Goal: Navigation & Orientation: Find specific page/section

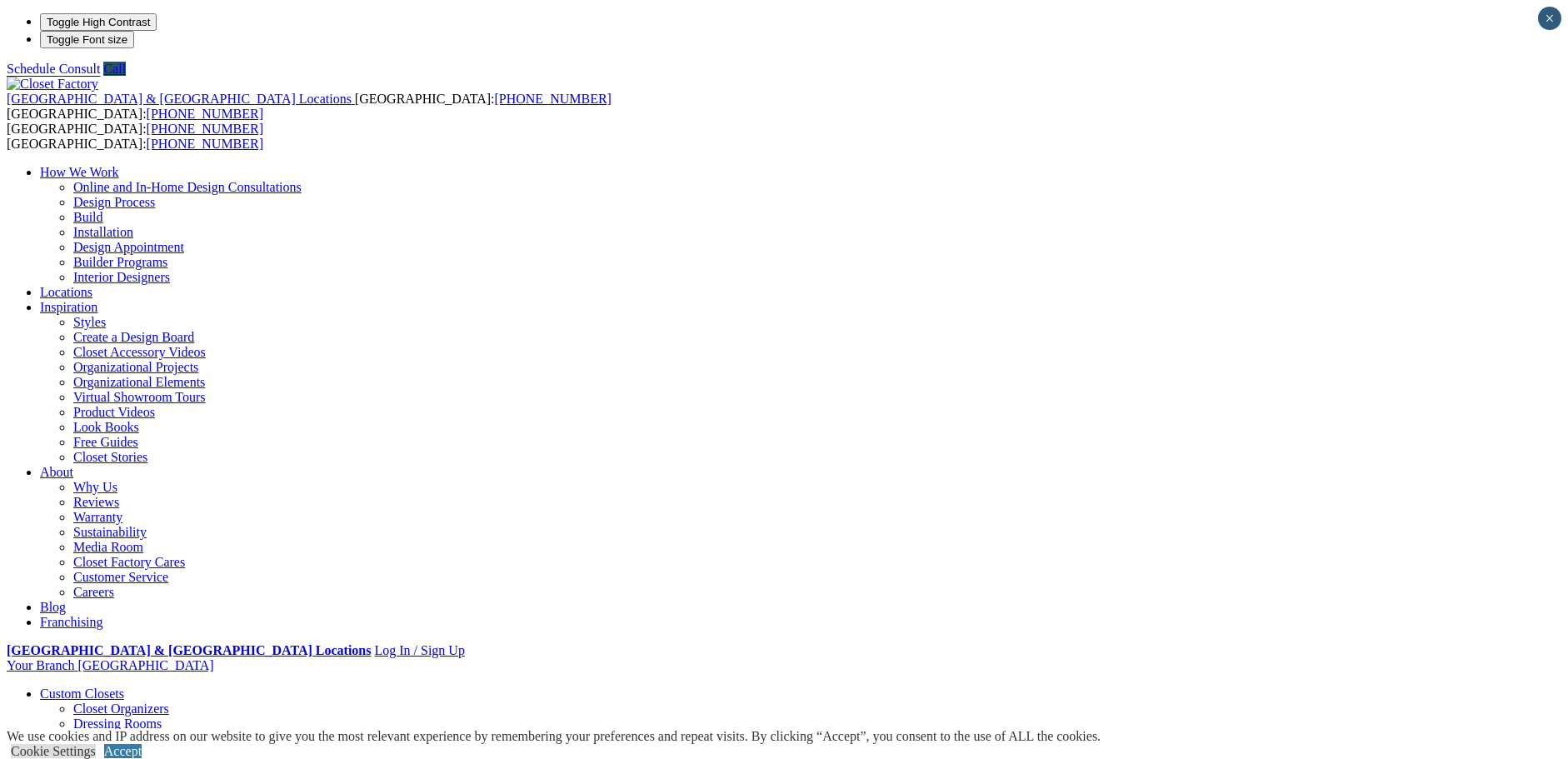
click at [1392, 659] on li "Your Branch [GEOGRAPHIC_DATA] ZIP code *" at bounding box center [784, 666] width 1554 height 15
type input "*****"
click input "*" at bounding box center [0, 0] width 0 height 0
